Goal: Task Accomplishment & Management: Manage account settings

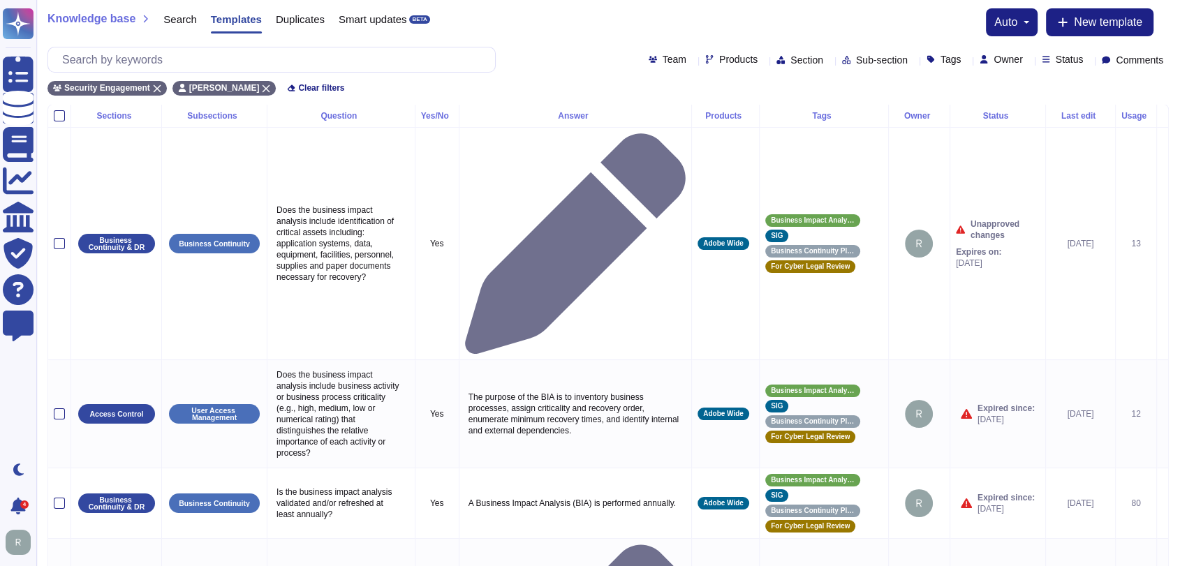
click at [552, 48] on div "Team Products Section Sub-section Tags Owner Status Comments" at bounding box center [608, 60] width 1122 height 26
click at [1127, 118] on div "Usage" at bounding box center [1136, 116] width 29 height 8
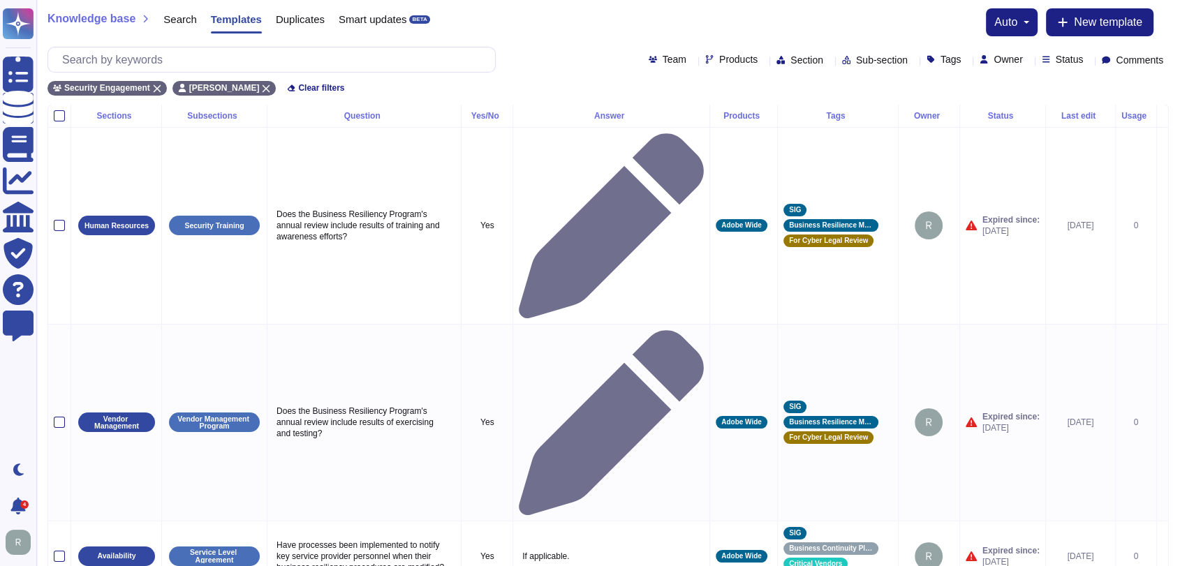
click at [1127, 118] on div "Usage" at bounding box center [1136, 116] width 29 height 8
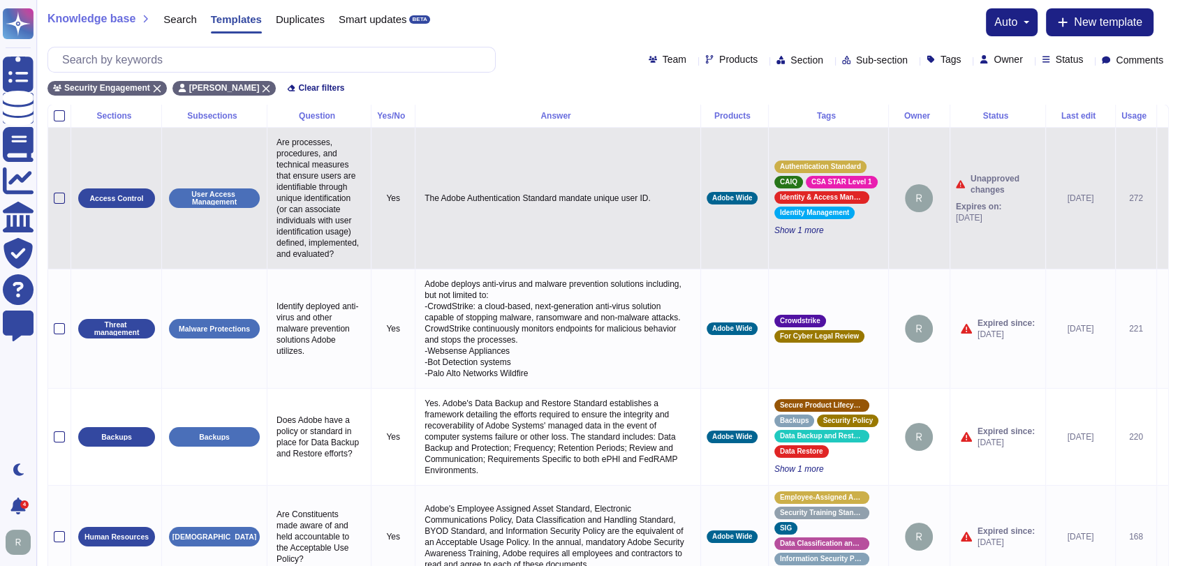
click at [1163, 199] on icon at bounding box center [1163, 199] width 0 height 0
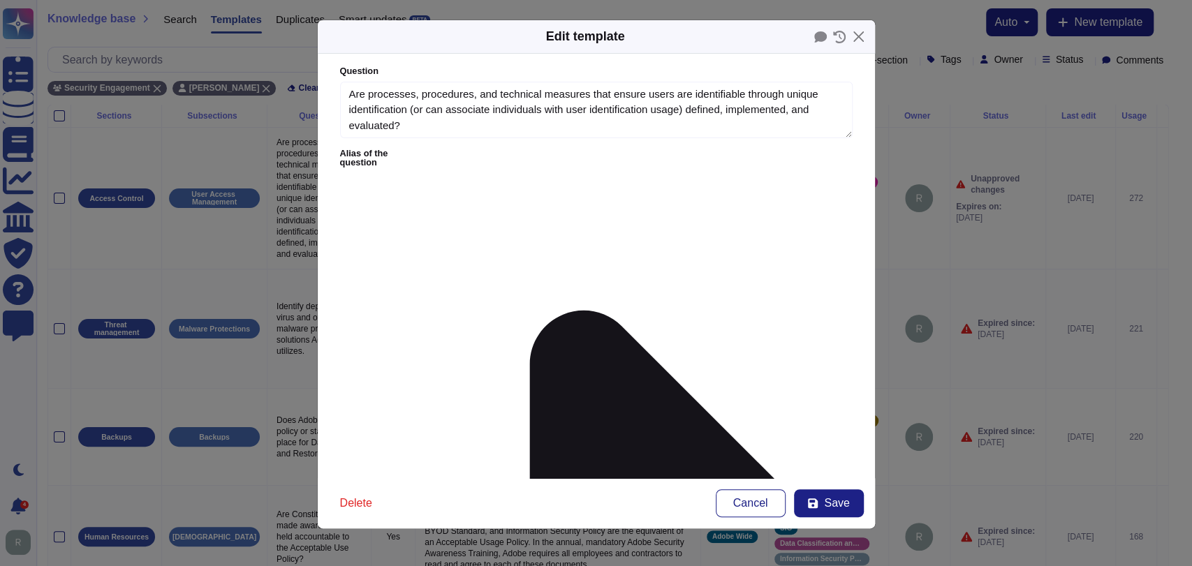
type textarea "Are processes, procedures, and technical measures that ensure users are identif…"
type textarea "The Adobe Authentication Standard mandate unique user ID."
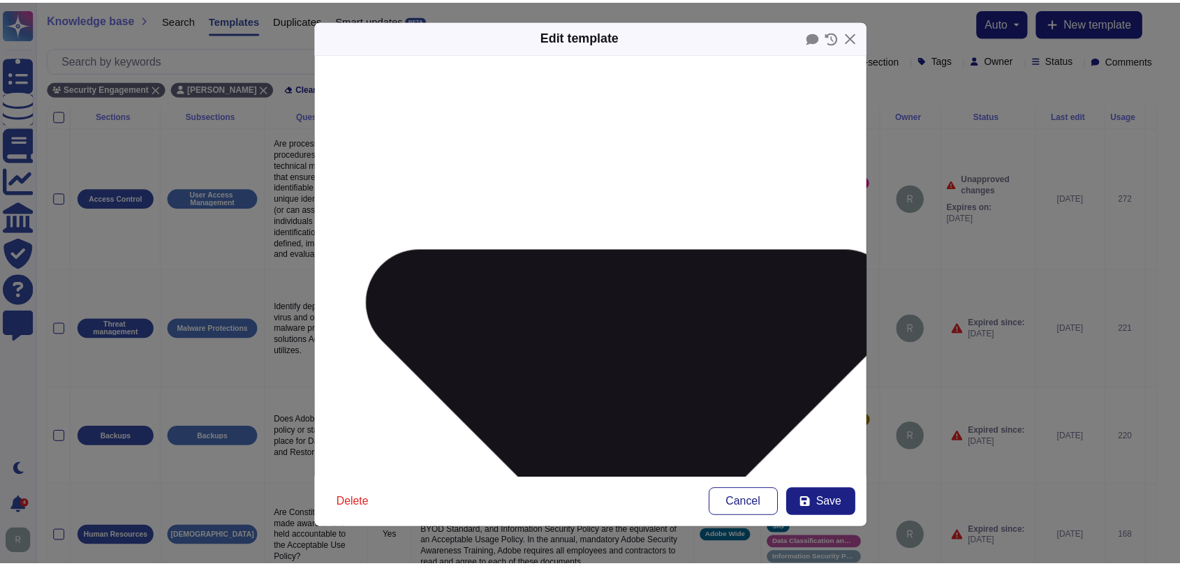
scroll to position [225, 0]
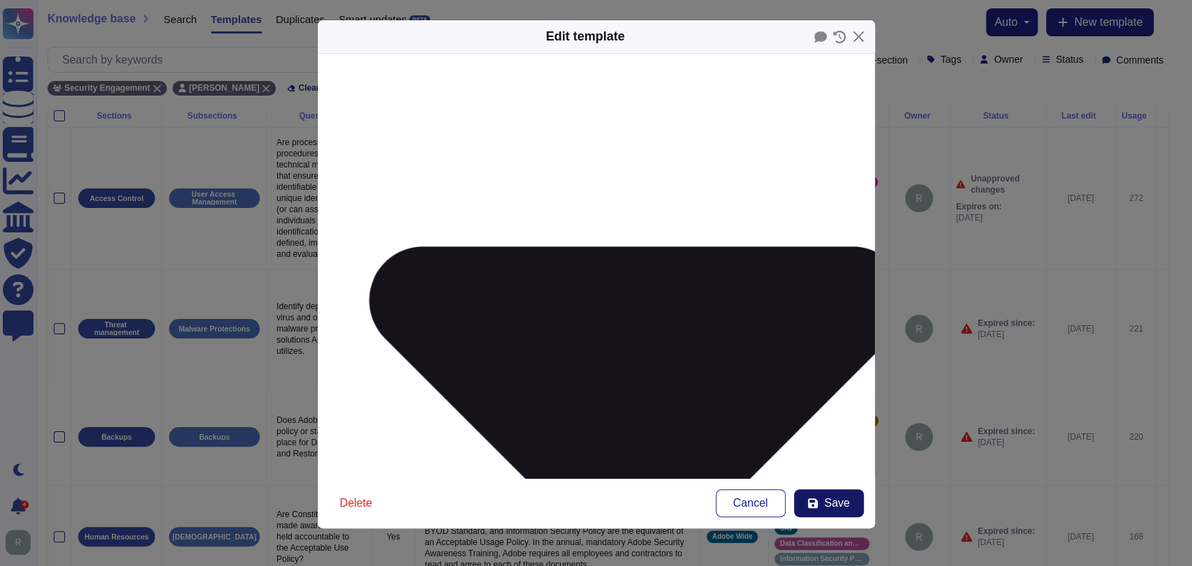
click at [843, 499] on span "Save" at bounding box center [836, 503] width 25 height 11
